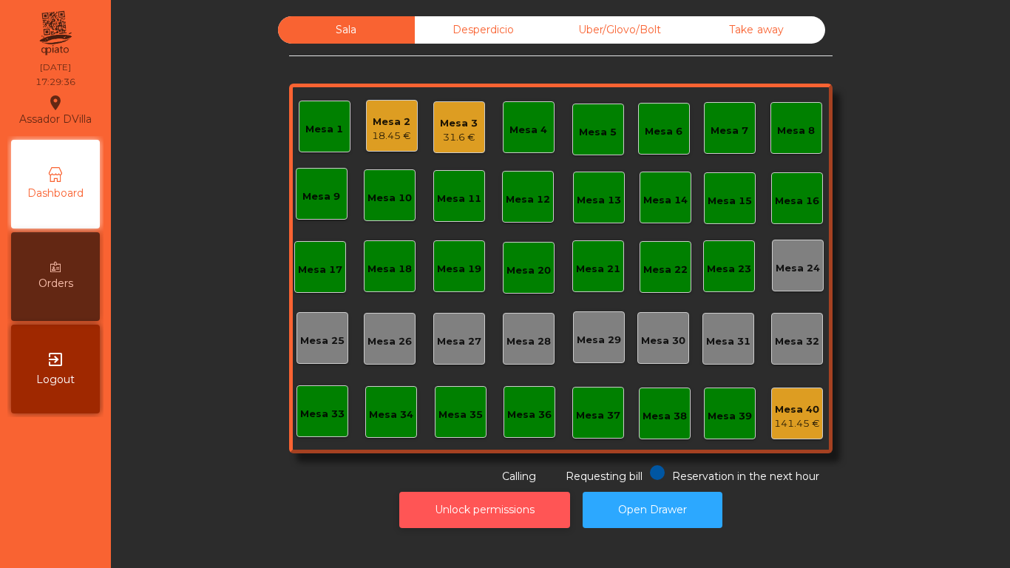
click at [439, 493] on button "Unlock permissions" at bounding box center [484, 510] width 171 height 36
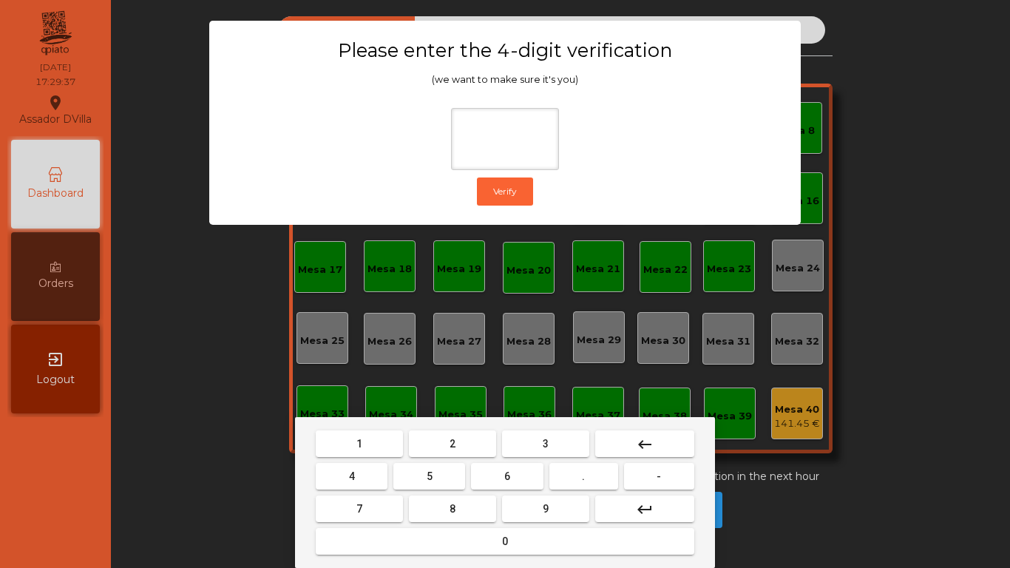
click at [467, 440] on button "2" at bounding box center [452, 444] width 87 height 27
click at [360, 471] on button "4" at bounding box center [352, 476] width 72 height 27
drag, startPoint x: 520, startPoint y: 475, endPoint x: 539, endPoint y: 508, distance: 38.1
click at [519, 479] on button "6" at bounding box center [507, 476] width 72 height 27
click at [540, 510] on button "9" at bounding box center [545, 509] width 87 height 27
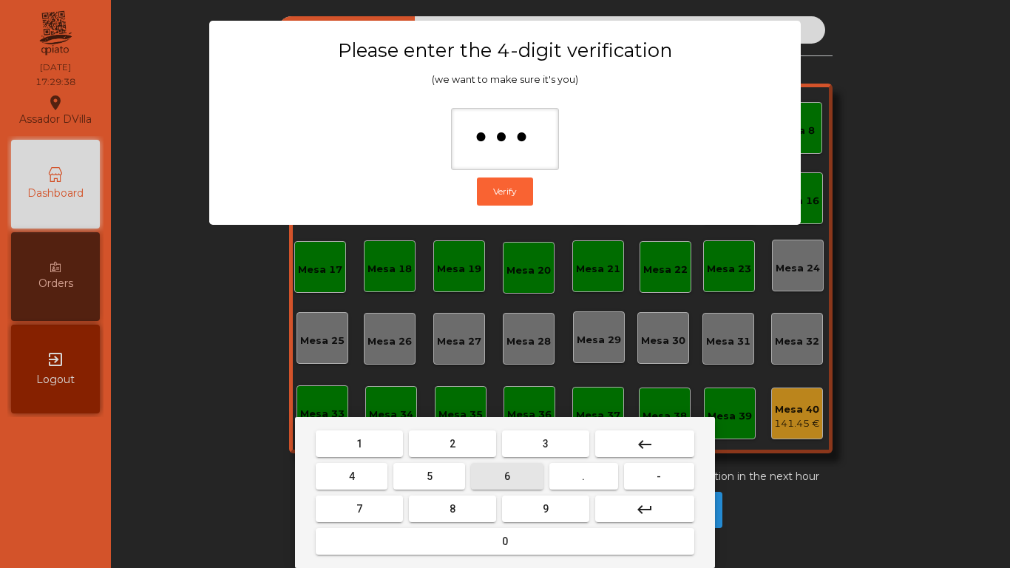
type input "****"
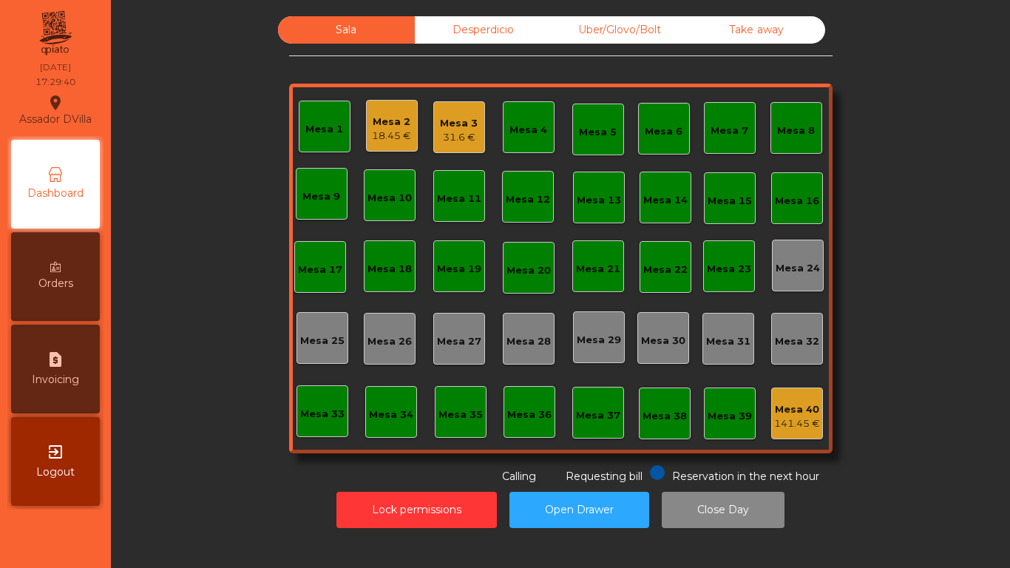
click at [69, 382] on span "Invoicing" at bounding box center [55, 380] width 47 height 16
select select "*"
select select "****"
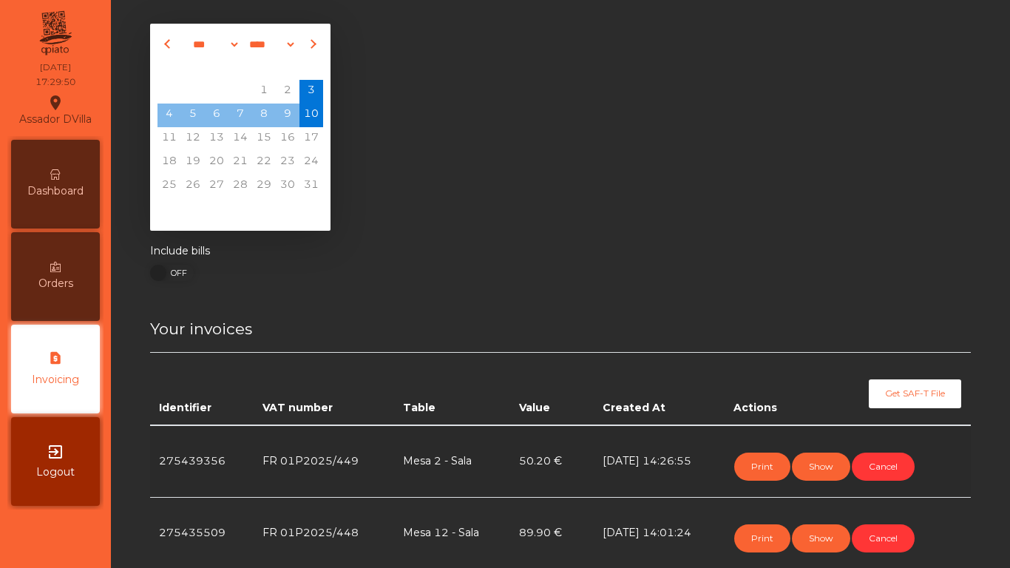
click at [47, 206] on div "Dashboard" at bounding box center [55, 184] width 89 height 89
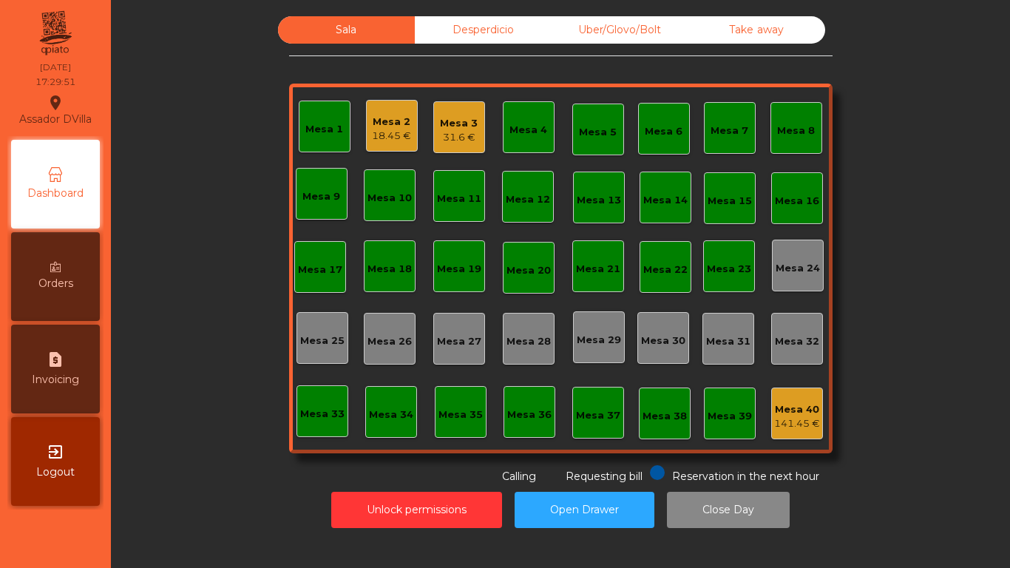
click at [57, 376] on span "Invoicing" at bounding box center [55, 380] width 47 height 16
select select "*"
select select "****"
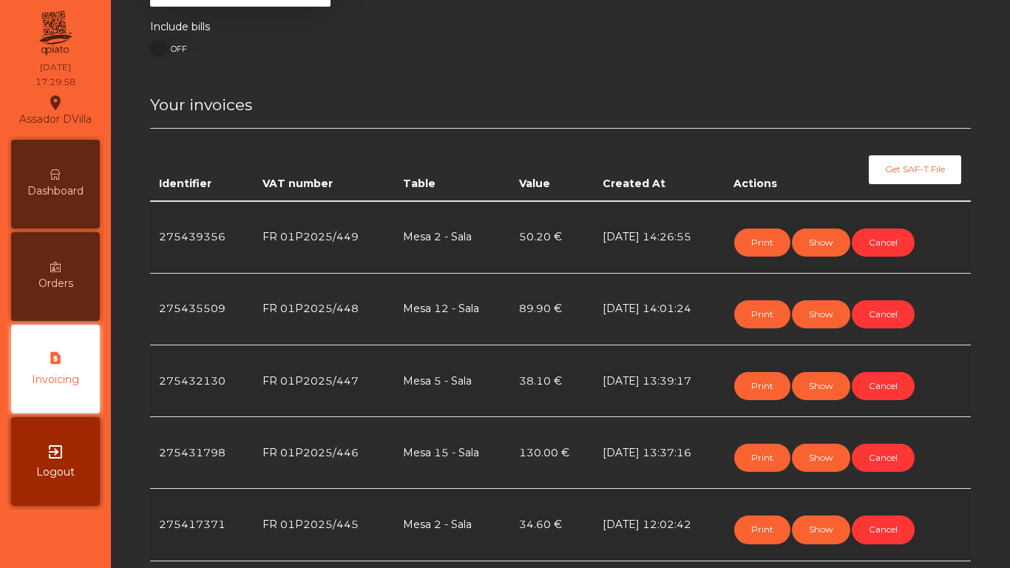
scroll to position [222, 0]
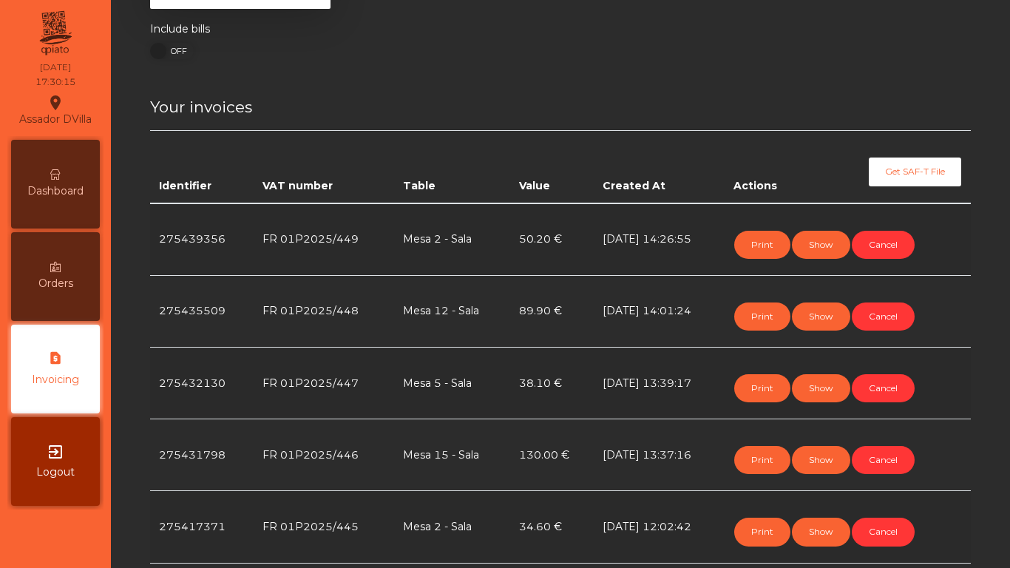
drag, startPoint x: 70, startPoint y: 161, endPoint x: 56, endPoint y: 161, distance: 14.1
click at [66, 161] on div "Dashboard" at bounding box center [55, 184] width 89 height 89
